Goal: Entertainment & Leisure: Consume media (video, audio)

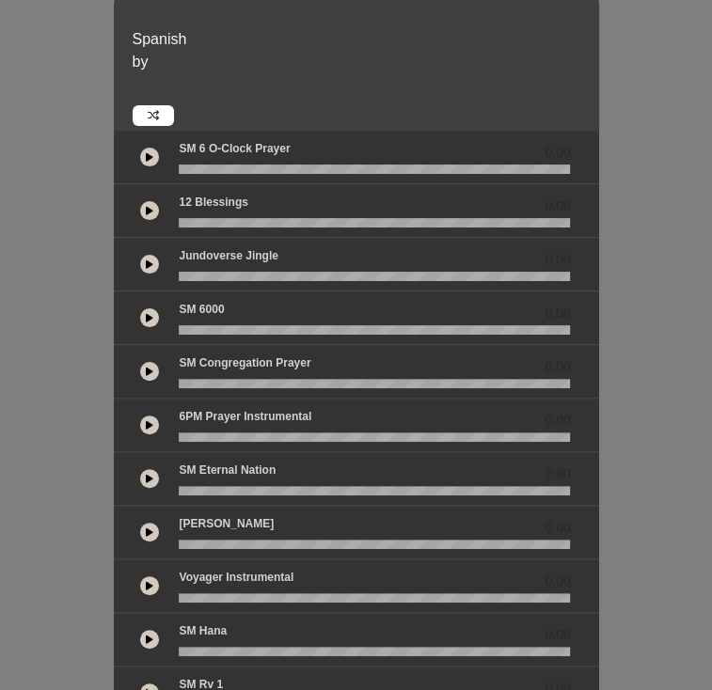
scroll to position [78, 0]
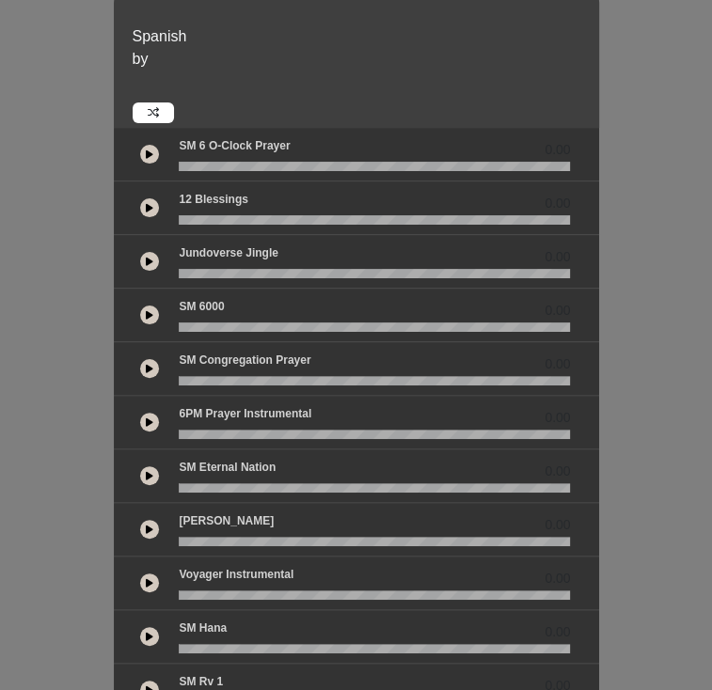
click at [146, 418] on icon at bounding box center [150, 422] width 8 height 9
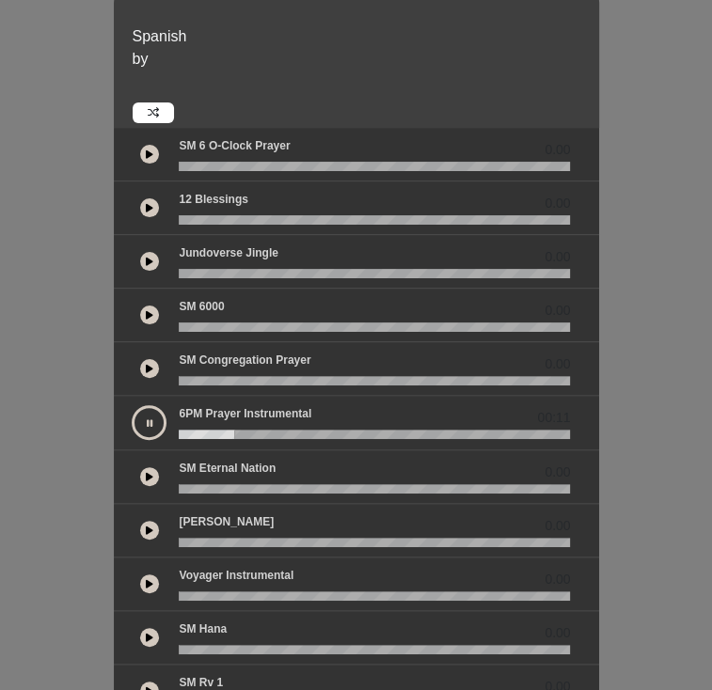
click at [146, 472] on icon at bounding box center [150, 476] width 8 height 9
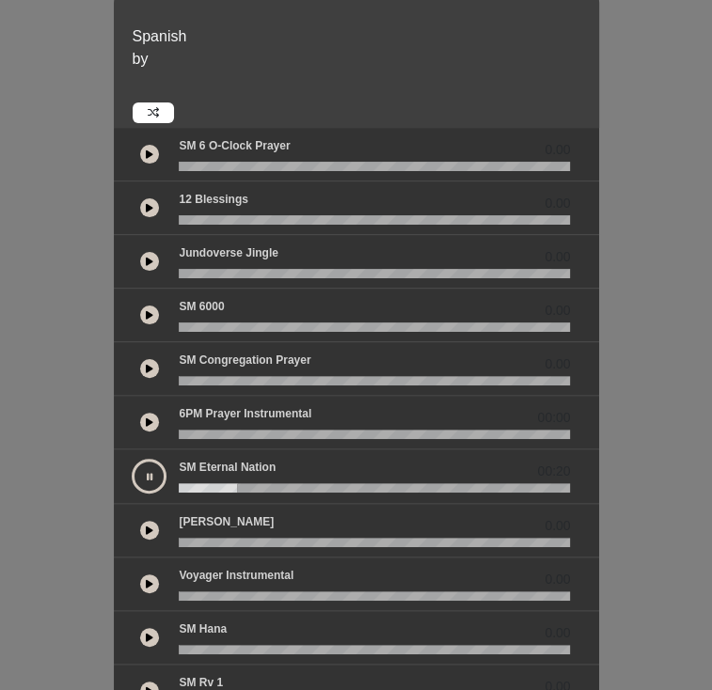
click at [146, 150] on icon at bounding box center [150, 154] width 8 height 9
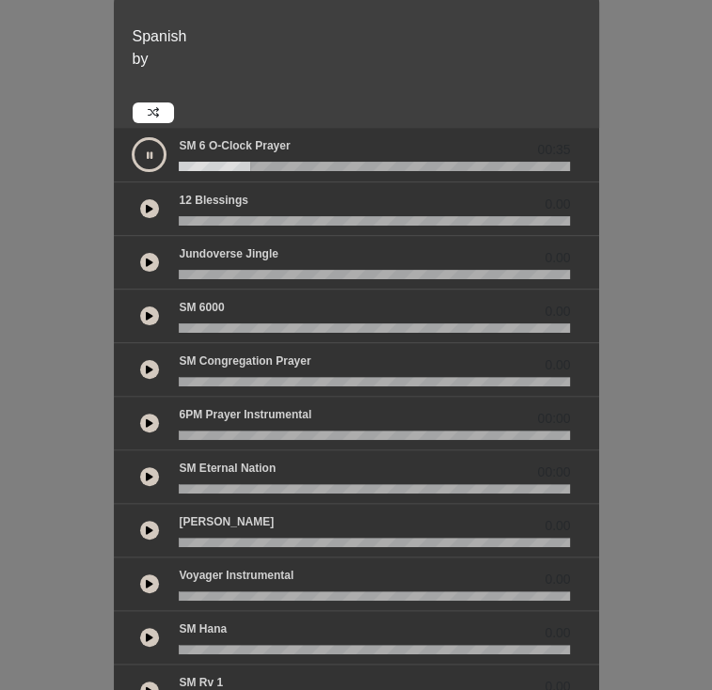
click at [414, 48] on div "Spanish by" at bounding box center [363, 63] width 484 height 120
click at [146, 418] on icon at bounding box center [150, 422] width 8 height 9
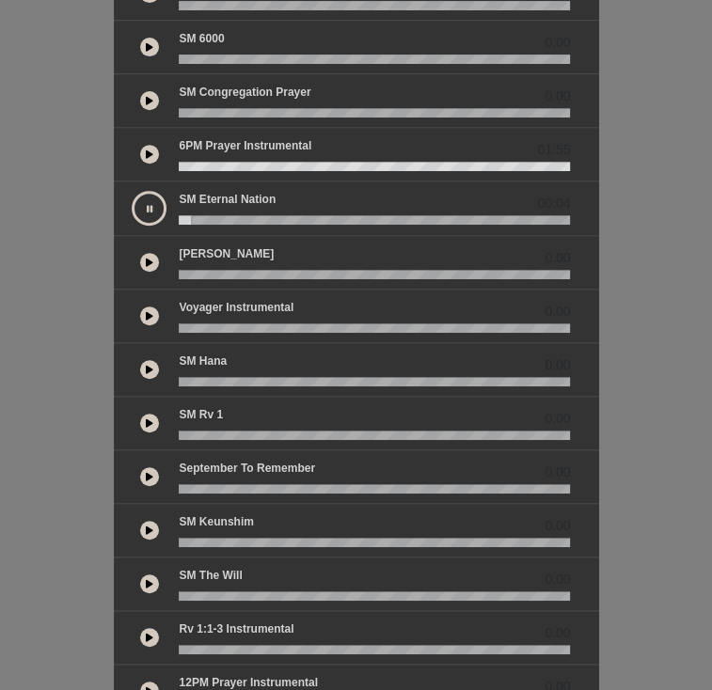
scroll to position [391, 0]
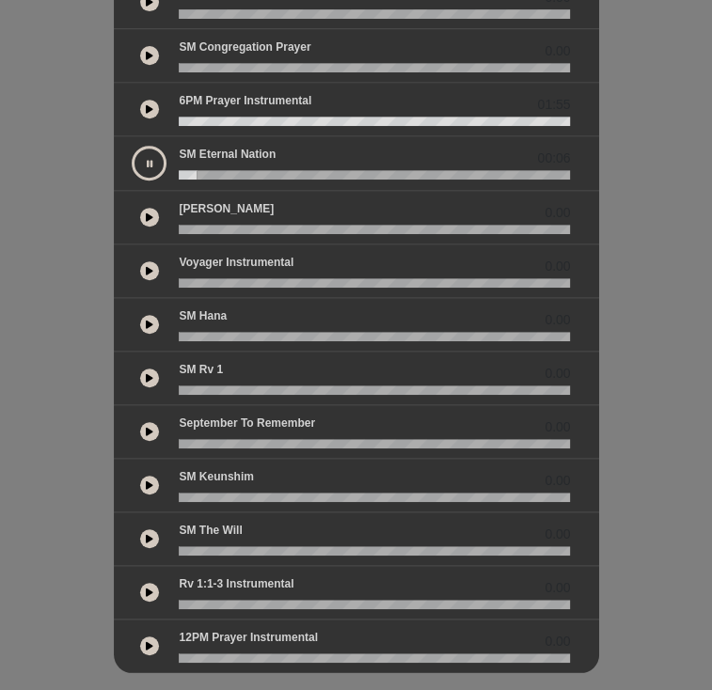
click at [140, 261] on button at bounding box center [149, 270] width 19 height 19
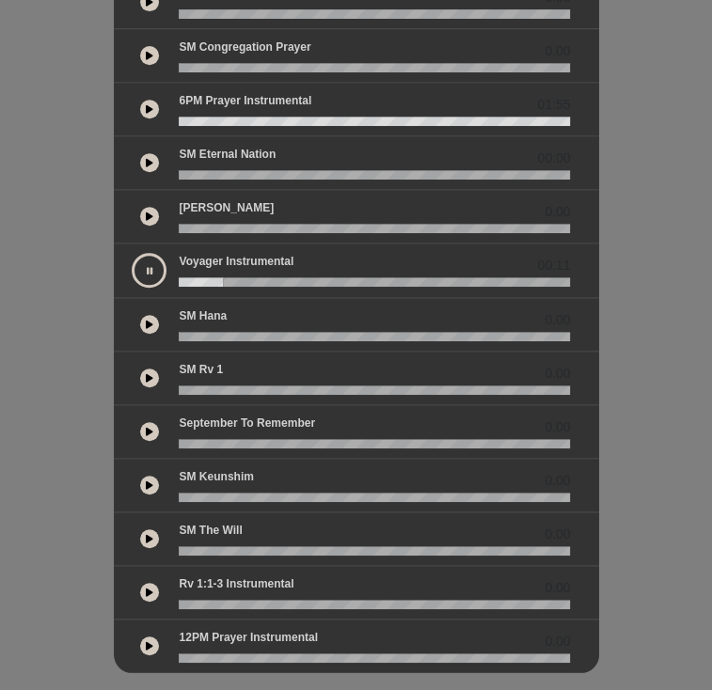
click at [140, 315] on button at bounding box center [149, 324] width 19 height 19
click at [146, 373] on icon at bounding box center [150, 377] width 8 height 9
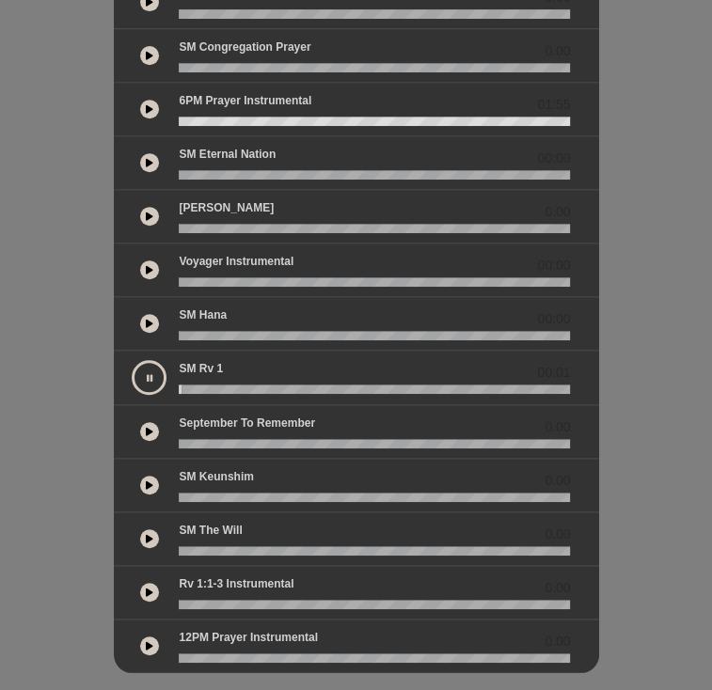
click at [179, 385] on wave at bounding box center [374, 389] width 391 height 9
click at [146, 427] on icon at bounding box center [150, 431] width 8 height 9
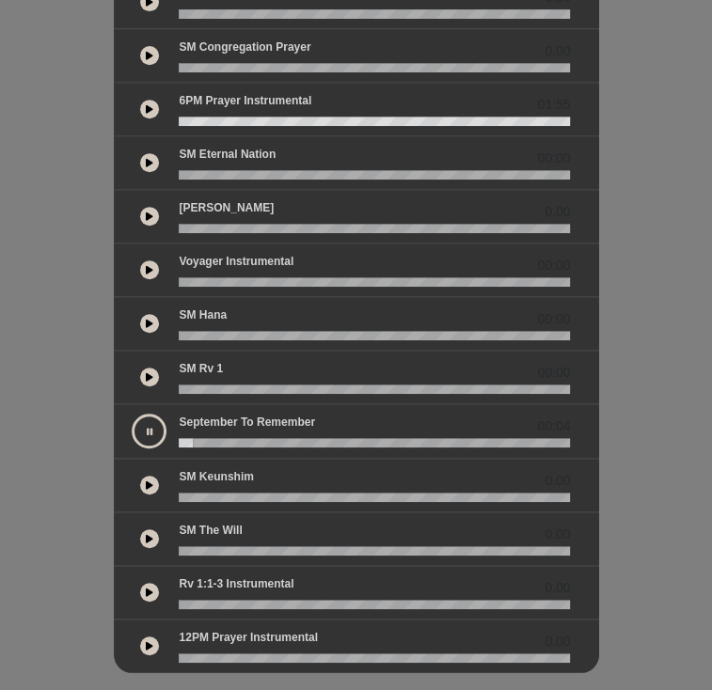
click at [140, 583] on button at bounding box center [149, 592] width 19 height 19
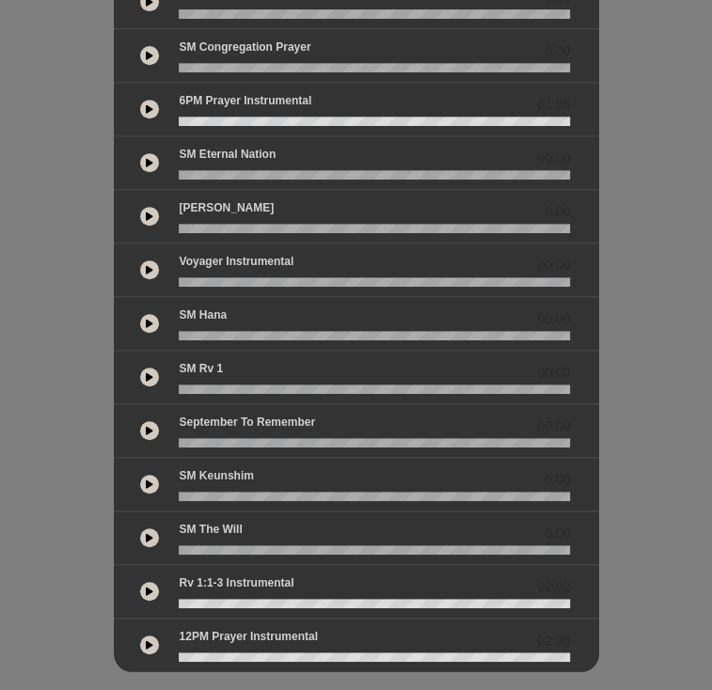
scroll to position [393, 0]
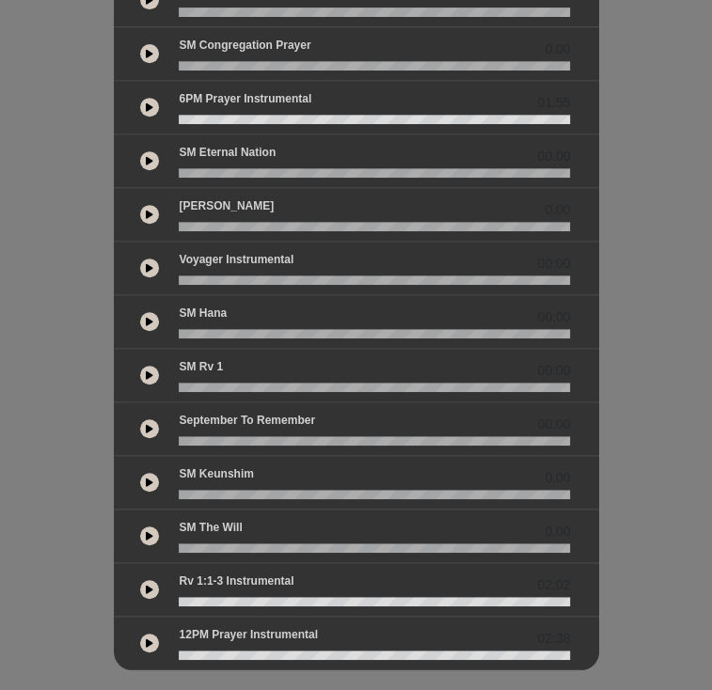
click at [146, 585] on icon at bounding box center [150, 589] width 8 height 9
click at [140, 580] on button at bounding box center [149, 589] width 19 height 19
click at [146, 585] on icon at bounding box center [150, 589] width 8 height 9
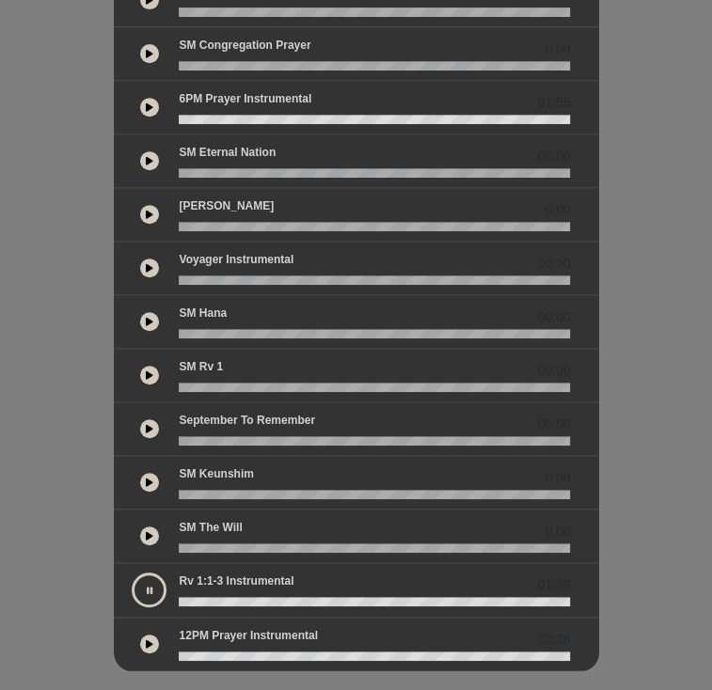
click at [132, 573] on button at bounding box center [149, 590] width 35 height 35
